Goal: Transaction & Acquisition: Purchase product/service

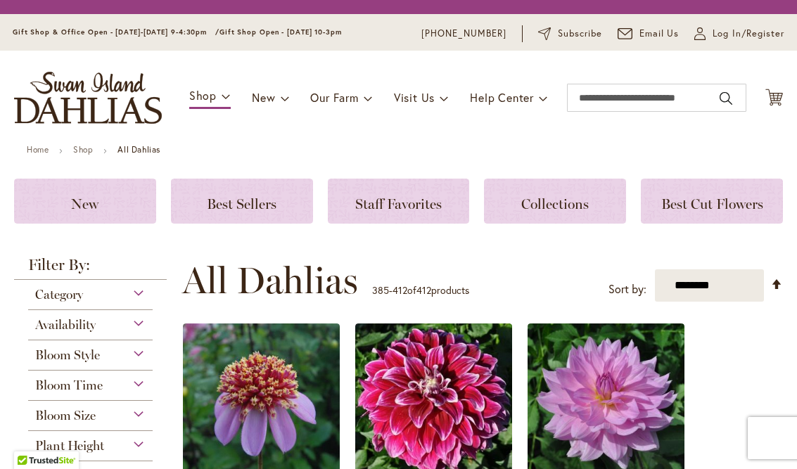
scroll to position [316, 0]
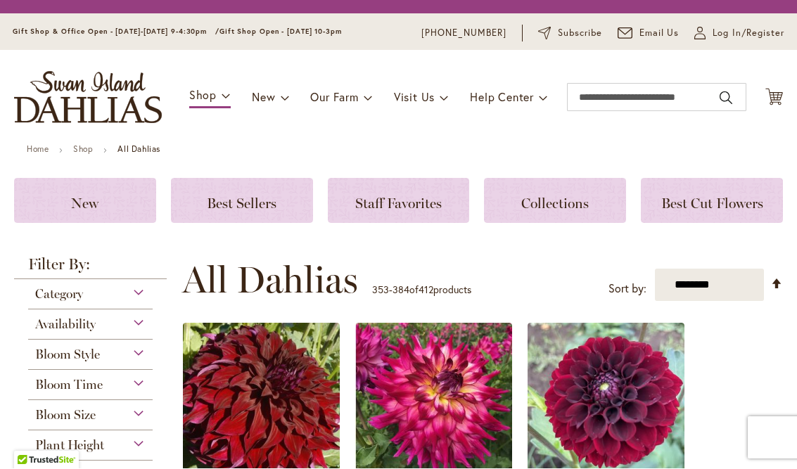
scroll to position [316, 0]
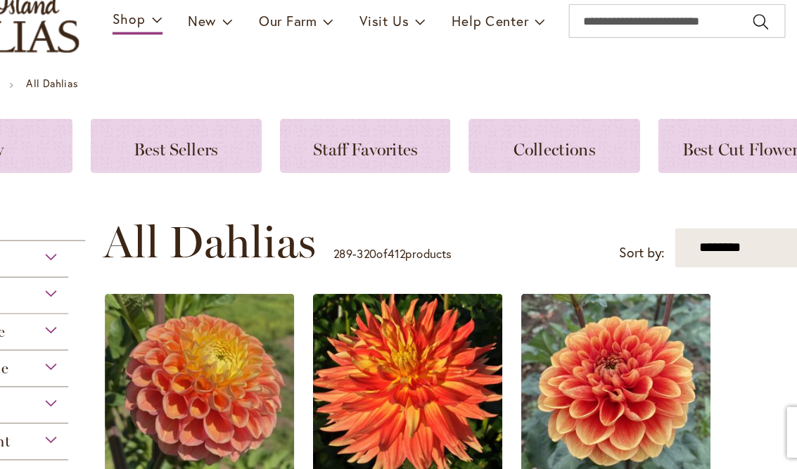
scroll to position [316, 0]
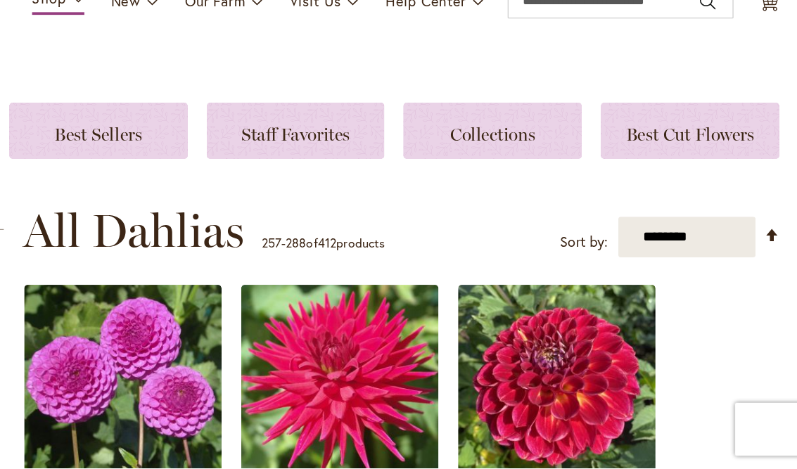
scroll to position [316, 0]
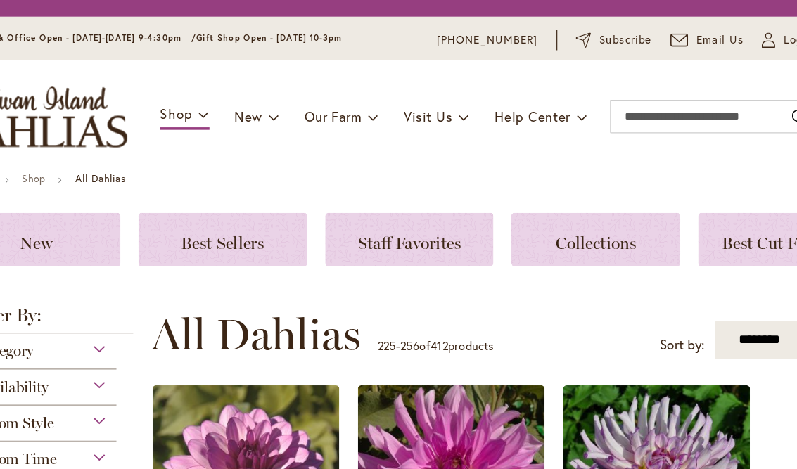
scroll to position [316, 0]
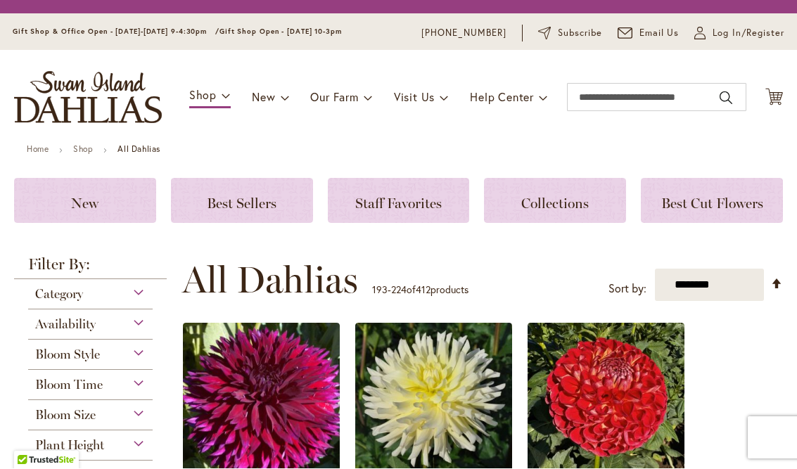
scroll to position [316, 0]
